Goal: Task Accomplishment & Management: Use online tool/utility

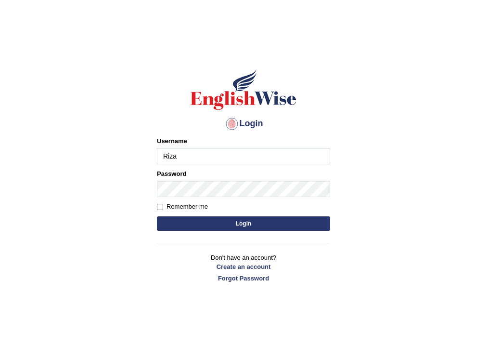
type input "RizaA"
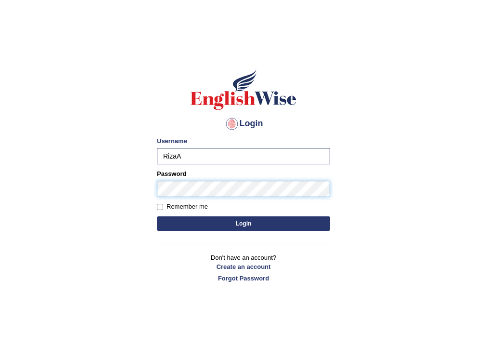
click at [157, 216] on button "Login" at bounding box center [243, 223] width 173 height 14
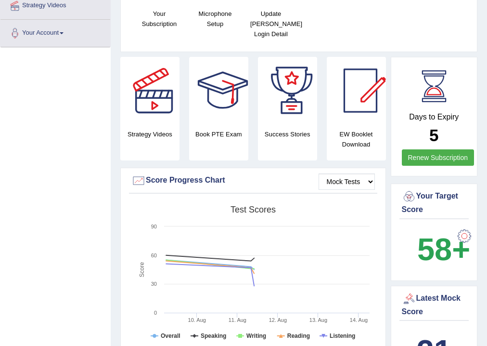
scroll to position [346, 0]
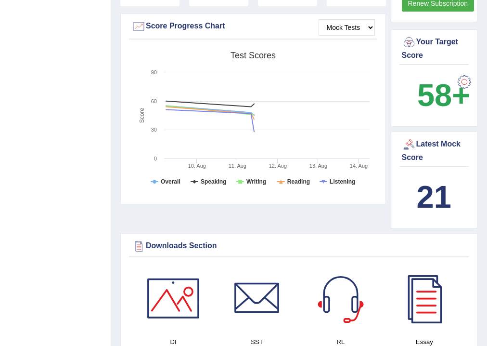
click at [439, 205] on b "21" at bounding box center [434, 196] width 35 height 35
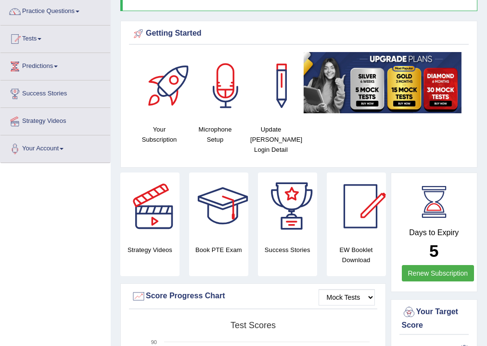
scroll to position [38, 0]
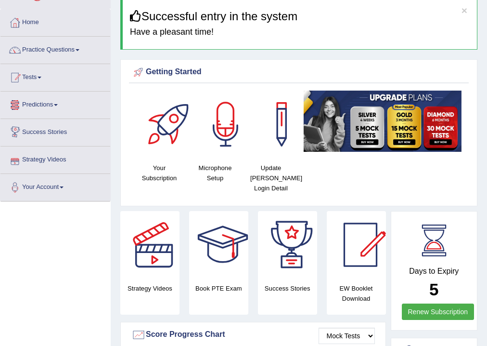
click at [43, 78] on link "Tests" at bounding box center [55, 76] width 110 height 24
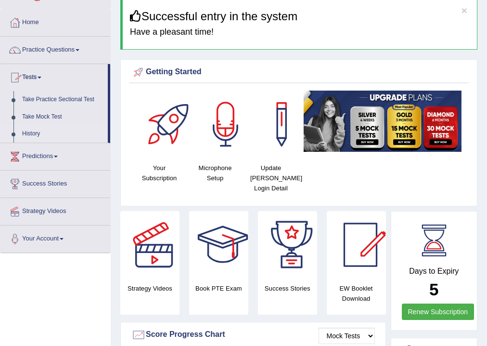
click at [52, 135] on link "History" at bounding box center [63, 133] width 90 height 17
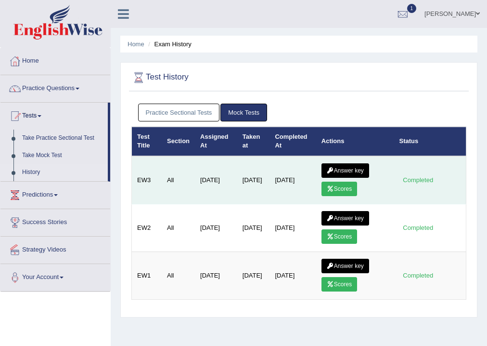
click at [335, 187] on link "Scores" at bounding box center [339, 188] width 36 height 14
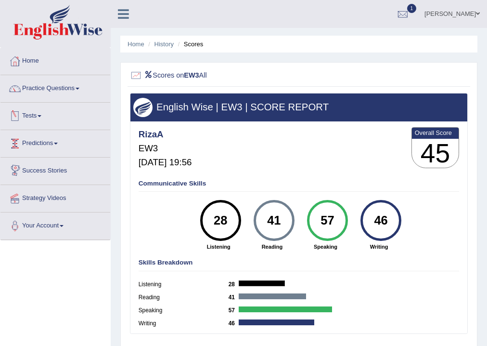
click at [69, 143] on link "Predictions" at bounding box center [55, 142] width 110 height 24
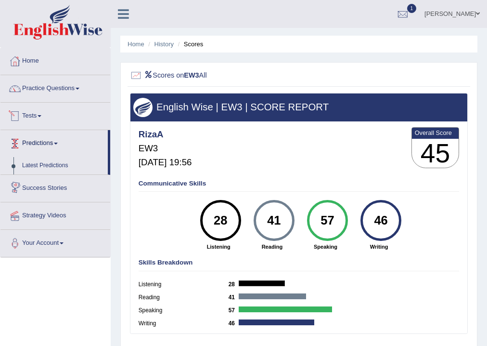
click at [41, 115] on span at bounding box center [40, 116] width 4 height 2
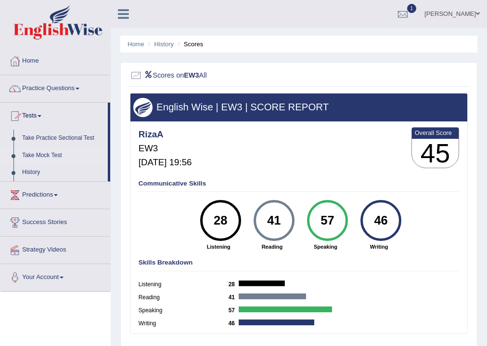
click at [48, 155] on link "Take Mock Test" at bounding box center [63, 155] width 90 height 17
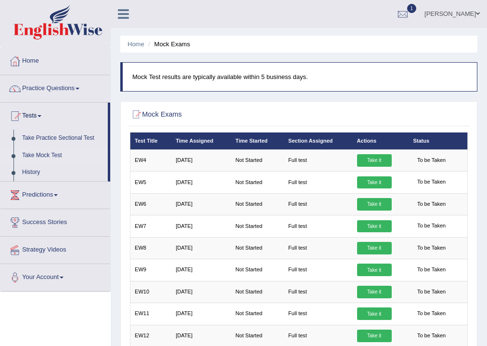
click at [372, 161] on link "Take it" at bounding box center [374, 160] width 35 height 13
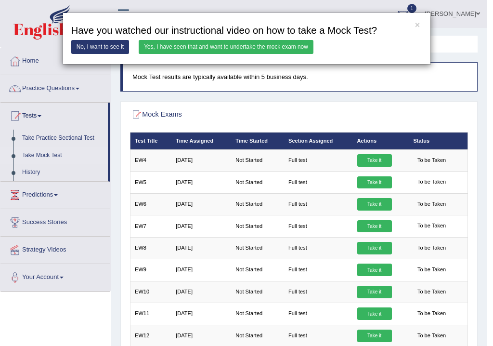
click at [374, 162] on div "× Have you watched our instructional video on how to take a Mock Test? No, I wa…" at bounding box center [246, 173] width 493 height 346
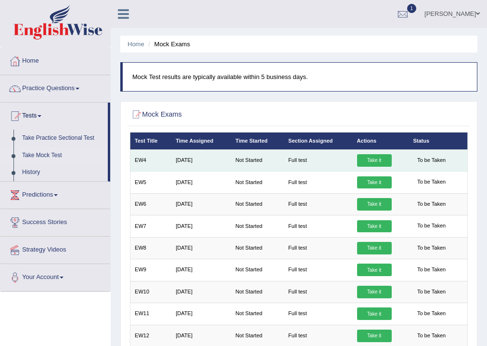
click at [372, 161] on link "Take it" at bounding box center [374, 160] width 35 height 13
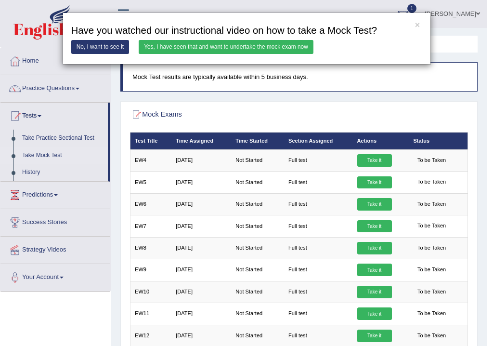
click at [209, 51] on link "Yes, I have seen that and want to undertake the mock exam now" at bounding box center [226, 47] width 175 height 14
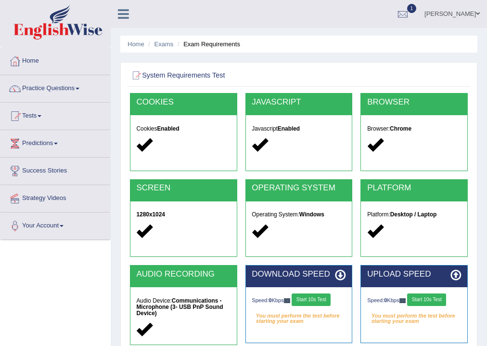
scroll to position [154, 0]
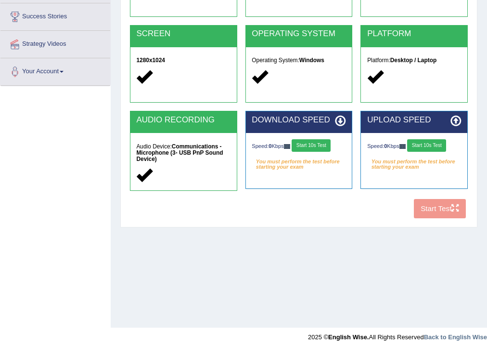
click at [316, 144] on button "Start 10s Test" at bounding box center [311, 145] width 39 height 13
click at [433, 145] on div "Speed: 0 Kbps Start 10s Test" at bounding box center [414, 146] width 94 height 14
click at [433, 145] on button "Start 10s Test" at bounding box center [426, 145] width 39 height 13
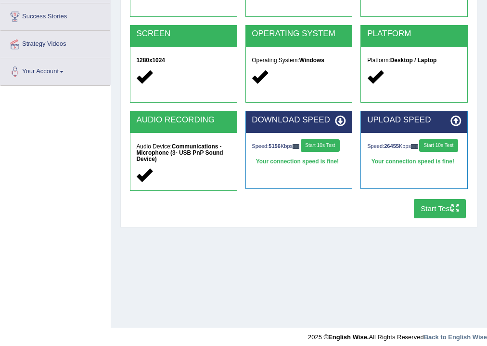
click at [435, 211] on button "Start Test" at bounding box center [440, 208] width 52 height 19
